Goal: Task Accomplishment & Management: Manage account settings

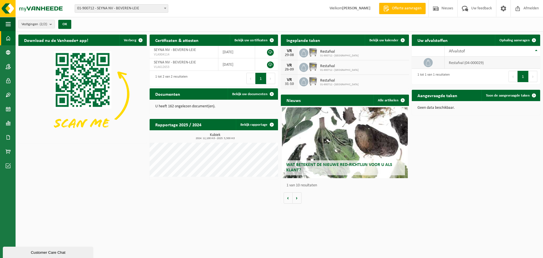
click at [469, 64] on td "restafval (04-000029)" at bounding box center [493, 63] width 96 height 12
click at [428, 63] on icon at bounding box center [428, 63] width 6 height 6
click at [461, 59] on td "restafval (04-000029)" at bounding box center [493, 63] width 96 height 12
click at [464, 63] on td "restafval (04-000029)" at bounding box center [493, 63] width 96 height 12
click at [336, 167] on span "Wat betekent de nieuwe RED-richtlijn voor u als klant?" at bounding box center [339, 167] width 106 height 10
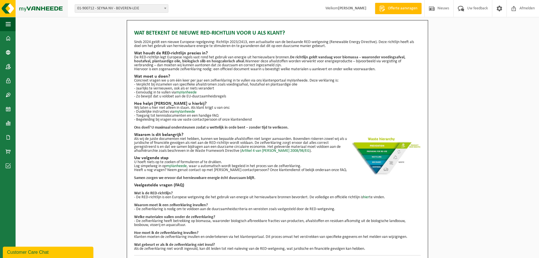
click at [42, 7] on img at bounding box center [34, 8] width 68 height 17
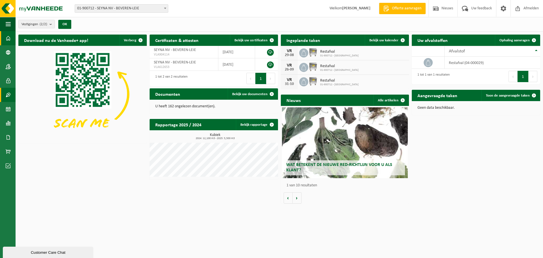
click at [9, 97] on span at bounding box center [8, 95] width 5 height 14
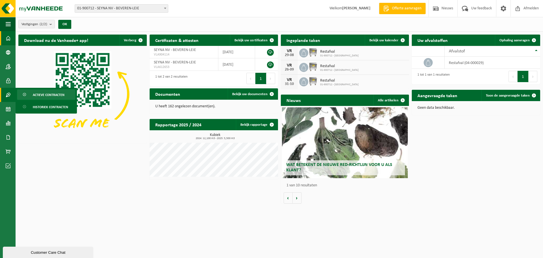
click at [50, 95] on span "Actieve contracten" at bounding box center [49, 94] width 32 height 11
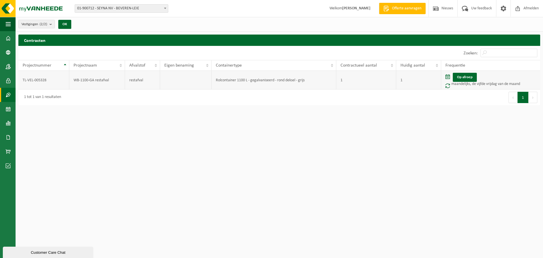
click at [297, 79] on td "Rolcontainer 1100 L - gegalvaniseerd - rond deksel - grijs" at bounding box center [274, 80] width 124 height 19
drag, startPoint x: 81, startPoint y: 79, endPoint x: 74, endPoint y: 79, distance: 6.5
click at [77, 79] on td "WB-1100-GA restafval" at bounding box center [97, 80] width 56 height 19
click at [29, 76] on td "TL-VEL-005328" at bounding box center [43, 80] width 51 height 19
click at [87, 82] on td "WB-1100-GA restafval" at bounding box center [97, 80] width 56 height 19
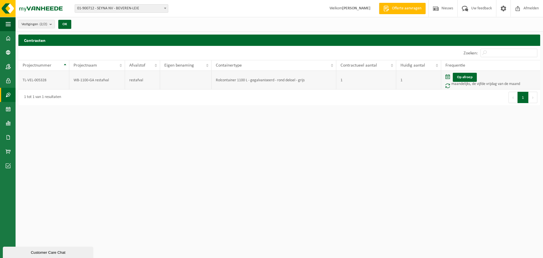
click at [253, 79] on td "Rolcontainer 1100 L - gegalvaniseerd - rond deksel - grijs" at bounding box center [274, 80] width 124 height 19
click at [36, 8] on img at bounding box center [34, 8] width 68 height 17
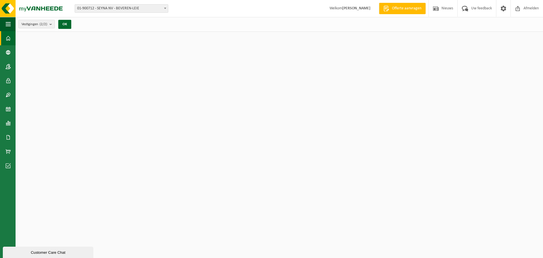
click at [6, 10] on img at bounding box center [34, 8] width 68 height 17
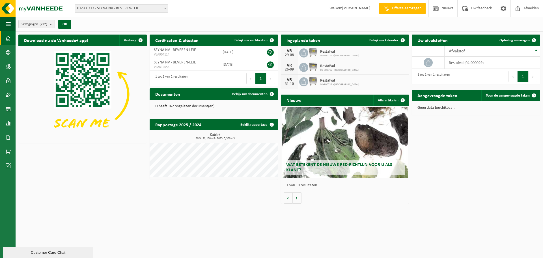
click at [326, 83] on span "01-900712 - [GEOGRAPHIC_DATA]" at bounding box center [339, 84] width 38 height 3
